Goal: Task Accomplishment & Management: Use online tool/utility

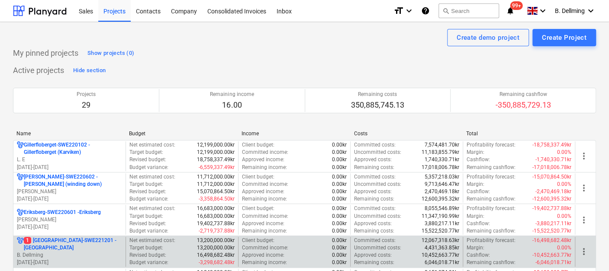
click at [61, 252] on p "B. Dellming" at bounding box center [69, 255] width 105 height 7
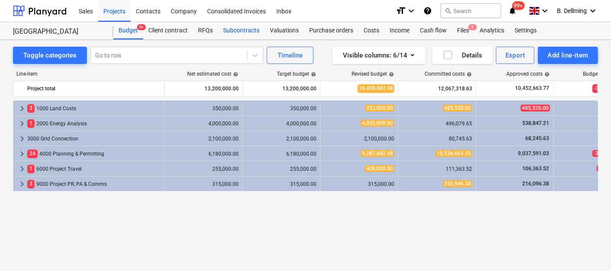
click at [236, 30] on div "Subcontracts" at bounding box center [241, 30] width 47 height 17
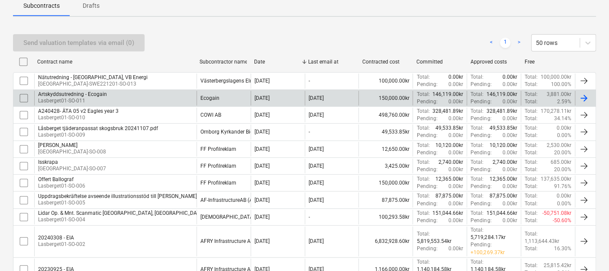
scroll to position [132, 0]
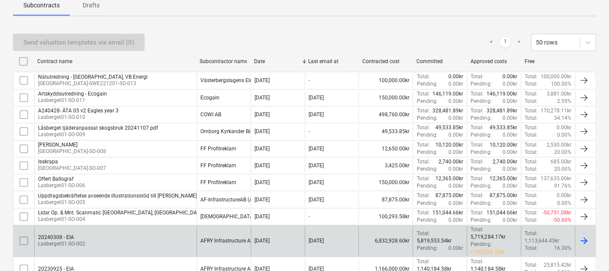
click at [101, 232] on div "20240308 - EIA Lasberget01-SO-002" at bounding box center [115, 241] width 162 height 30
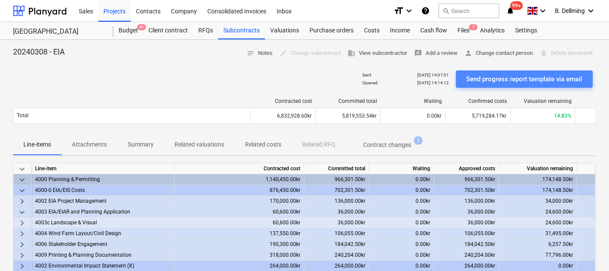
click at [533, 80] on div "Send progress report template via email" at bounding box center [524, 79] width 116 height 11
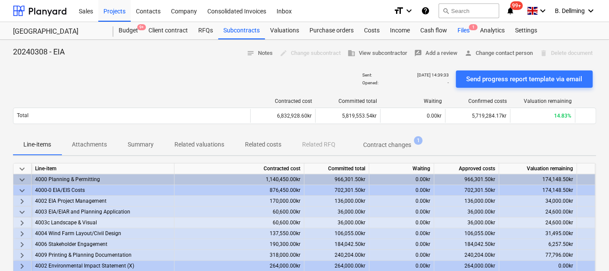
click at [465, 31] on div "Files 1" at bounding box center [463, 30] width 22 height 17
